Goal: Task Accomplishment & Management: Manage account settings

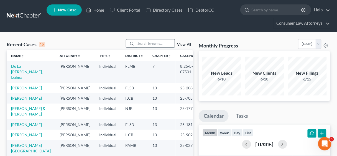
click at [150, 45] on input "search" at bounding box center [155, 43] width 39 height 8
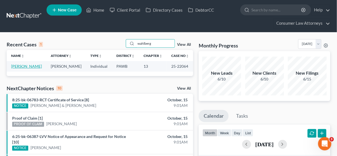
type input "wahlberg"
click at [32, 67] on link "[PERSON_NAME]" at bounding box center [26, 66] width 31 height 5
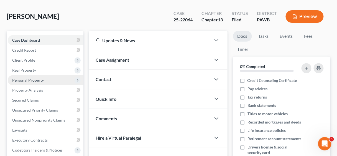
scroll to position [44, 0]
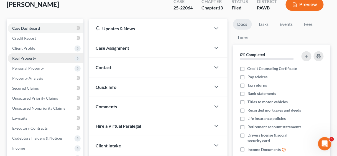
click at [28, 57] on span "Real Property" at bounding box center [24, 58] width 24 height 5
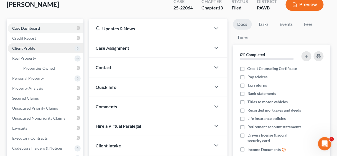
click at [27, 50] on span "Client Profile" at bounding box center [23, 48] width 23 height 5
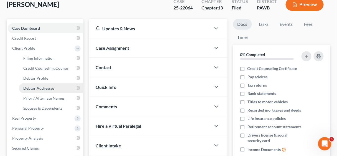
click at [42, 88] on span "Debtor Addresses" at bounding box center [38, 88] width 31 height 5
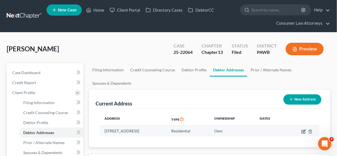
click at [304, 130] on icon "button" at bounding box center [304, 131] width 4 height 4
select select "39"
select select "0"
